Goal: Task Accomplishment & Management: Use online tool/utility

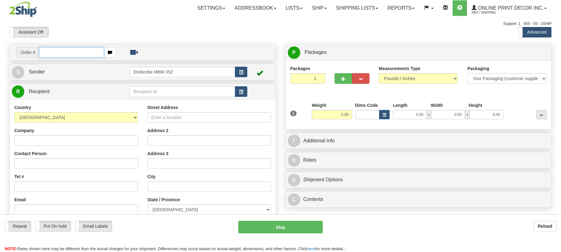
drag, startPoint x: 0, startPoint y: 0, endPoint x: 89, endPoint y: 56, distance: 105.0
click at [89, 51] on input "text" at bounding box center [71, 52] width 65 height 11
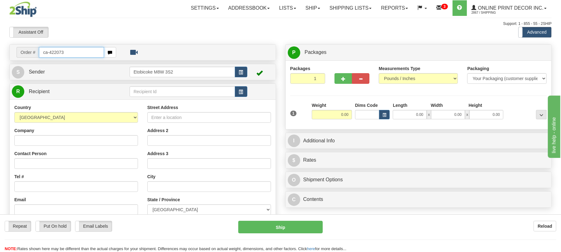
type input "ca-422073"
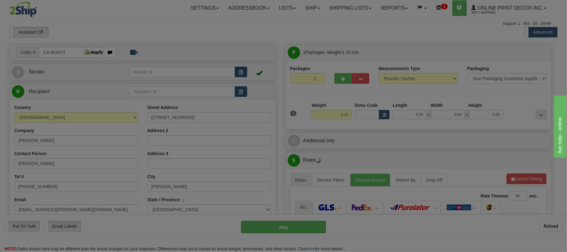
type input "BRANDON"
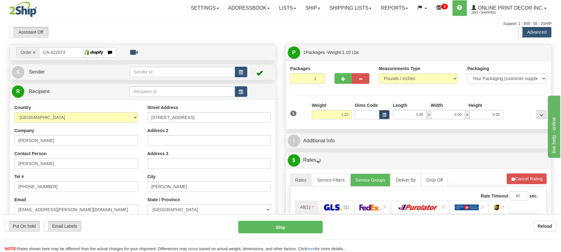
click at [383, 116] on span "button" at bounding box center [385, 114] width 4 height 3
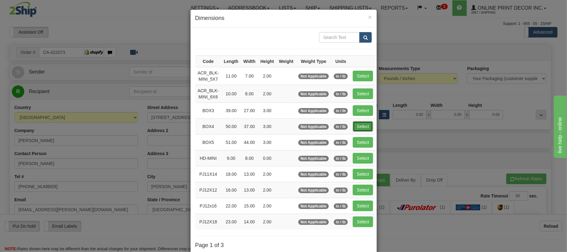
click at [366, 125] on button "Select" at bounding box center [363, 126] width 20 height 11
type input "BOX4"
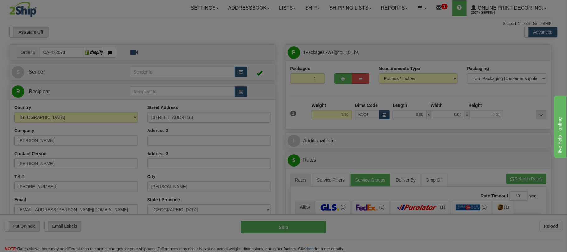
type input "50.00"
type input "37.00"
type input "3.00"
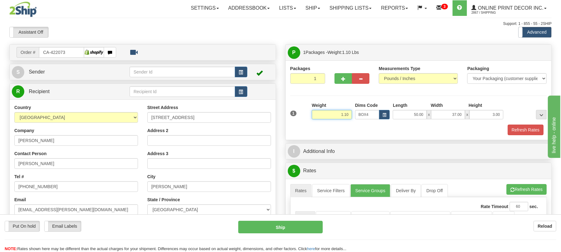
drag, startPoint x: 350, startPoint y: 115, endPoint x: 314, endPoint y: 112, distance: 36.9
click at [314, 112] on input "1.10" at bounding box center [332, 114] width 40 height 9
drag, startPoint x: 350, startPoint y: 113, endPoint x: 318, endPoint y: 115, distance: 32.4
click at [318, 115] on input "11.98" at bounding box center [332, 114] width 40 height 9
type input "10.98"
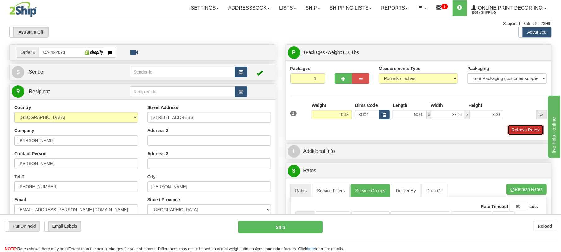
click at [515, 135] on button "Refresh Rates" at bounding box center [526, 130] width 36 height 11
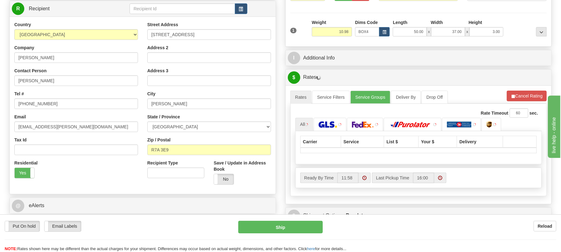
scroll to position [125, 0]
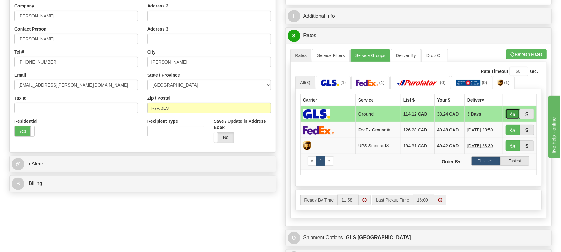
click at [509, 115] on button "button" at bounding box center [513, 114] width 14 height 11
type input "1"
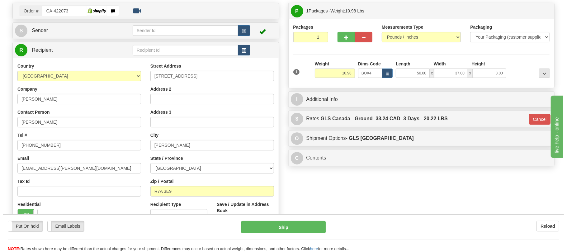
scroll to position [0, 0]
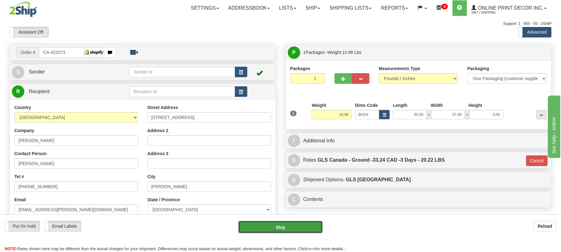
click at [304, 225] on button "Ship" at bounding box center [280, 227] width 84 height 12
